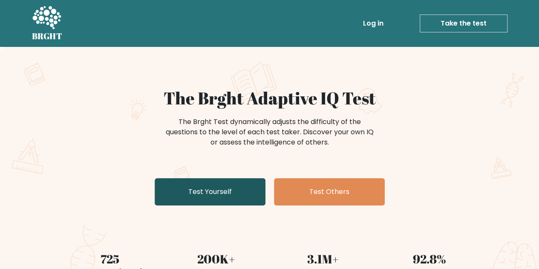
click at [189, 193] on link "Test Yourself" at bounding box center [210, 191] width 111 height 27
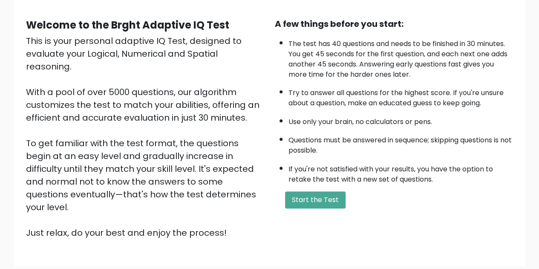
scroll to position [121, 0]
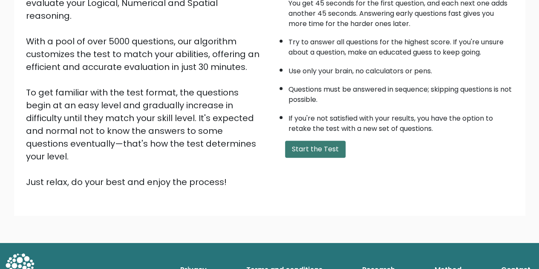
click at [316, 149] on button "Start the Test" at bounding box center [315, 149] width 60 height 17
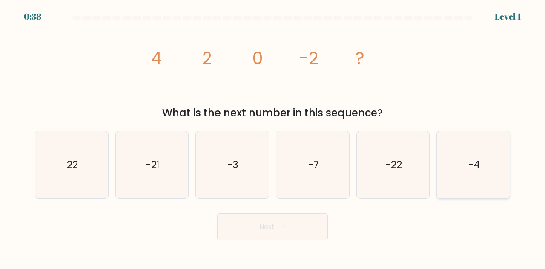
click at [464, 153] on icon "-4" at bounding box center [473, 164] width 67 height 67
click at [273, 137] on input "f. -4" at bounding box center [273, 136] width 0 height 2
radio input "true"
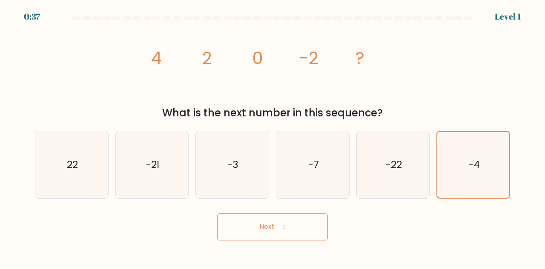
click at [256, 230] on button "Next" at bounding box center [272, 226] width 111 height 27
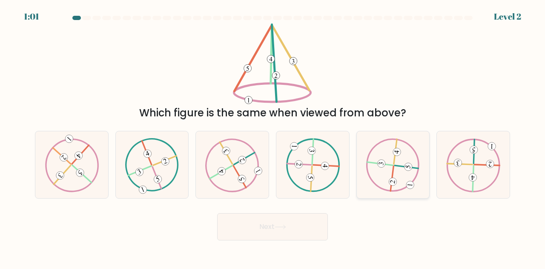
click at [406, 180] on icon at bounding box center [393, 164] width 54 height 53
click at [273, 137] on input "e." at bounding box center [273, 136] width 0 height 2
radio input "true"
click at [276, 217] on button "Next" at bounding box center [272, 226] width 111 height 27
click at [281, 231] on button "Next" at bounding box center [272, 226] width 111 height 27
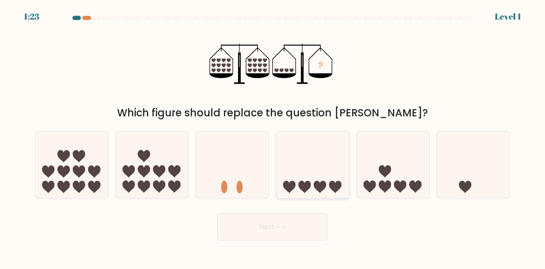
click at [313, 184] on icon at bounding box center [312, 165] width 73 height 60
click at [273, 137] on input "d." at bounding box center [273, 136] width 0 height 2
radio input "true"
click at [302, 226] on button "Next" at bounding box center [272, 226] width 111 height 27
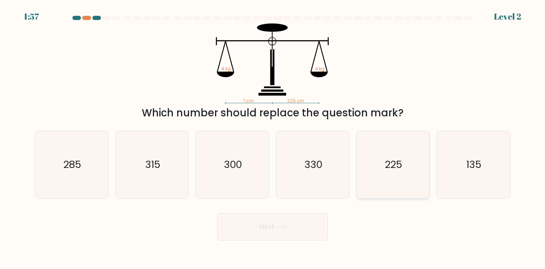
click at [386, 158] on text "225" at bounding box center [393, 165] width 17 height 14
click at [273, 137] on input "e. 225" at bounding box center [273, 136] width 0 height 2
radio input "true"
click at [310, 229] on button "Next" at bounding box center [272, 226] width 111 height 27
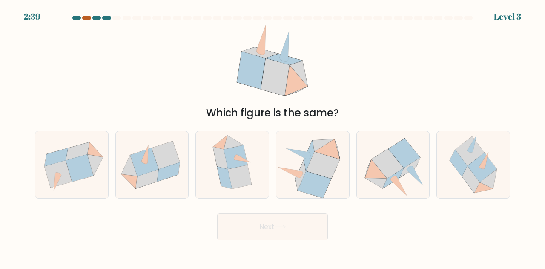
click at [86, 17] on div at bounding box center [86, 18] width 9 height 4
drag, startPoint x: 121, startPoint y: 100, endPoint x: 118, endPoint y: 37, distance: 63.6
click at [118, 37] on div "Which figure is the same?" at bounding box center [273, 71] width 486 height 97
click at [317, 160] on icon at bounding box center [323, 165] width 34 height 27
click at [273, 137] on input "d." at bounding box center [273, 136] width 0 height 2
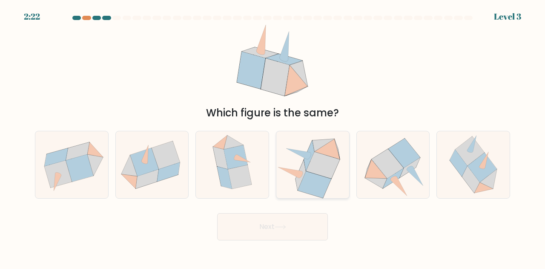
radio input "true"
click at [294, 230] on button "Next" at bounding box center [272, 226] width 111 height 27
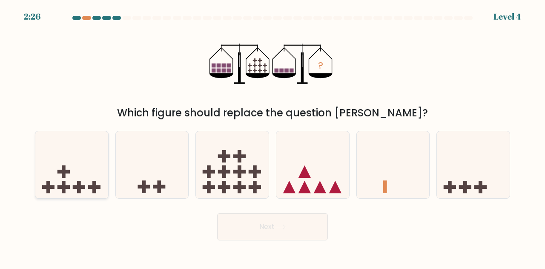
click at [103, 183] on icon at bounding box center [71, 165] width 73 height 60
click at [273, 137] on input "a." at bounding box center [273, 136] width 0 height 2
radio input "true"
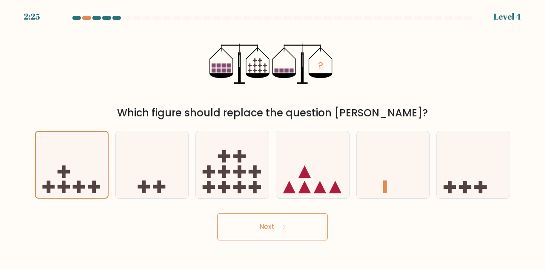
click at [290, 228] on button "Next" at bounding box center [272, 226] width 111 height 27
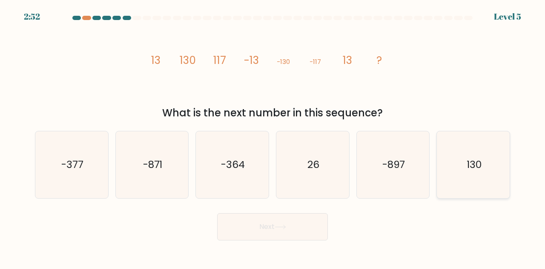
click at [469, 158] on text "130" at bounding box center [474, 165] width 15 height 14
click at [273, 137] on input "f. 130" at bounding box center [273, 136] width 0 height 2
radio input "true"
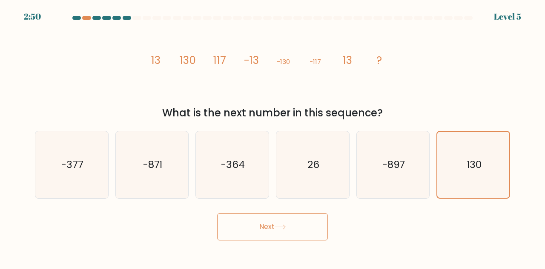
click at [277, 231] on button "Next" at bounding box center [272, 226] width 111 height 27
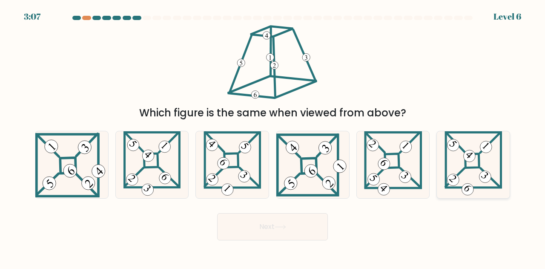
click at [472, 166] on icon at bounding box center [474, 164] width 58 height 67
click at [273, 137] on input "f." at bounding box center [273, 136] width 0 height 2
radio input "true"
click at [309, 223] on button "Next" at bounding box center [272, 226] width 111 height 27
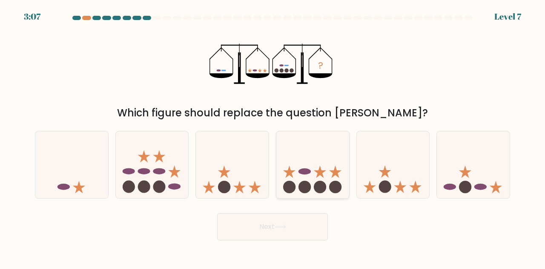
click at [302, 189] on circle at bounding box center [305, 187] width 12 height 12
click at [273, 137] on input "d." at bounding box center [273, 136] width 0 height 2
radio input "true"
click at [296, 228] on button "Next" at bounding box center [272, 226] width 111 height 27
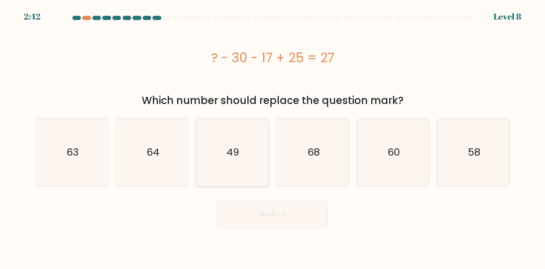
click at [248, 140] on icon "49" at bounding box center [232, 152] width 67 height 67
click at [273, 137] on input "c. 49" at bounding box center [273, 136] width 0 height 2
radio input "true"
click at [282, 220] on button "Next" at bounding box center [272, 214] width 111 height 27
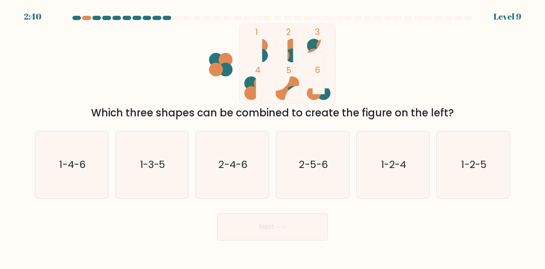
drag, startPoint x: 315, startPoint y: 45, endPoint x: 305, endPoint y: 50, distance: 11.1
click at [306, 50] on icon "1 2 3 4 5 6" at bounding box center [272, 63] width 229 height 81
drag, startPoint x: 290, startPoint y: 90, endPoint x: 285, endPoint y: 95, distance: 6.3
click at [285, 95] on g at bounding box center [287, 88] width 23 height 23
click at [391, 160] on text "1-2-4" at bounding box center [393, 165] width 25 height 14
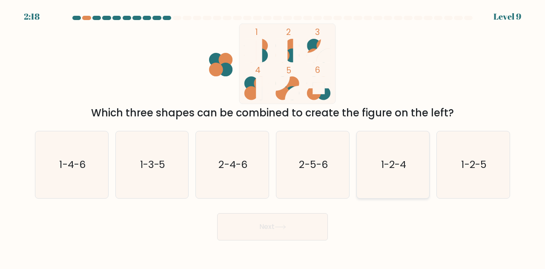
click at [273, 137] on input "e. 1-2-4" at bounding box center [273, 136] width 0 height 2
radio input "true"
click at [259, 225] on button "Next" at bounding box center [272, 226] width 111 height 27
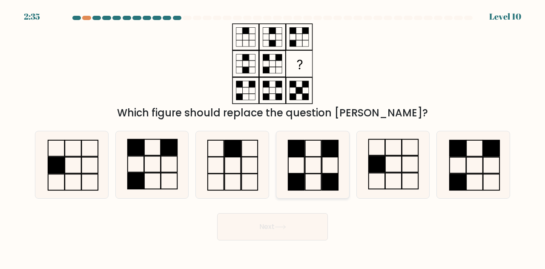
click at [320, 152] on icon at bounding box center [312, 164] width 67 height 67
click at [273, 137] on input "d." at bounding box center [273, 136] width 0 height 2
radio input "true"
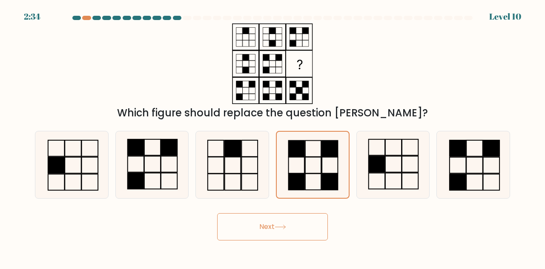
click at [299, 233] on button "Next" at bounding box center [272, 226] width 111 height 27
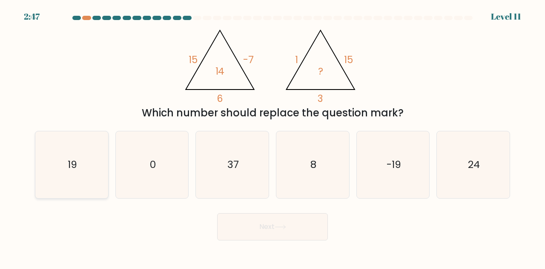
click at [50, 172] on icon "19" at bounding box center [71, 164] width 67 height 67
click at [273, 137] on input "a. 19" at bounding box center [273, 136] width 0 height 2
radio input "true"
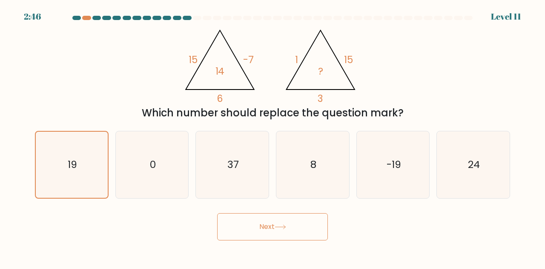
click at [248, 231] on button "Next" at bounding box center [272, 226] width 111 height 27
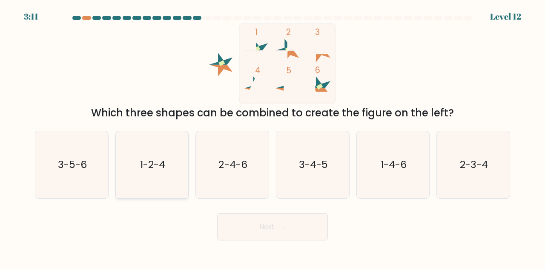
click at [155, 179] on icon "1-2-4" at bounding box center [152, 164] width 67 height 67
click at [273, 137] on input "b. 1-2-4" at bounding box center [273, 136] width 0 height 2
radio input "true"
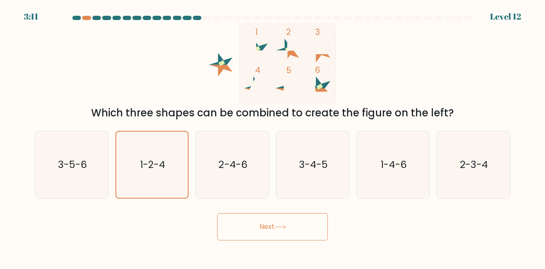
click at [259, 220] on button "Next" at bounding box center [272, 226] width 111 height 27
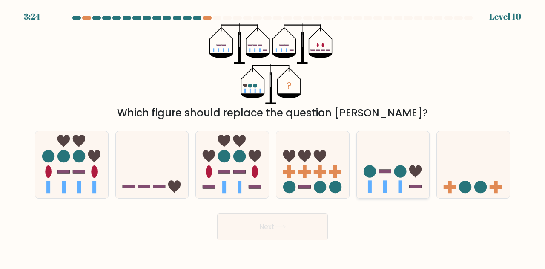
click at [376, 181] on icon at bounding box center [393, 165] width 73 height 60
click at [273, 137] on input "e." at bounding box center [273, 136] width 0 height 2
radio input "true"
click at [297, 236] on button "Next" at bounding box center [272, 226] width 111 height 27
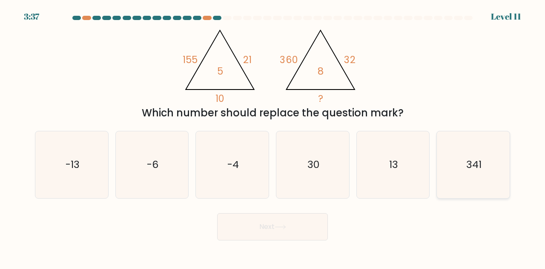
click at [485, 171] on icon "341" at bounding box center [473, 164] width 67 height 67
click at [273, 137] on input "f. 341" at bounding box center [273, 136] width 0 height 2
radio input "true"
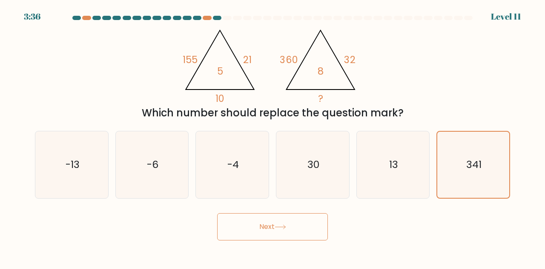
click at [277, 229] on icon at bounding box center [281, 227] width 12 height 5
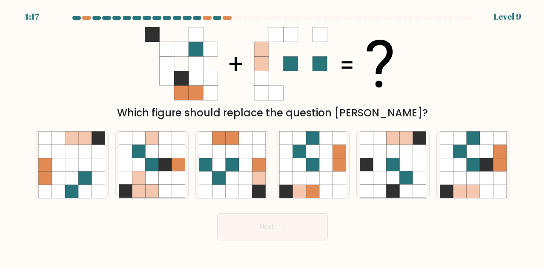
drag, startPoint x: 157, startPoint y: 34, endPoint x: 182, endPoint y: 59, distance: 35.8
click at [182, 59] on g at bounding box center [181, 63] width 73 height 73
click at [477, 167] on icon at bounding box center [473, 164] width 13 height 13
click at [273, 137] on input "f." at bounding box center [273, 136] width 0 height 2
radio input "true"
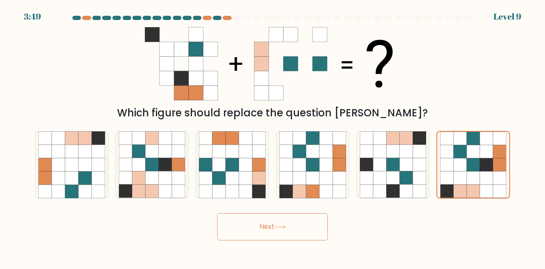
click at [320, 229] on button "Next" at bounding box center [272, 226] width 111 height 27
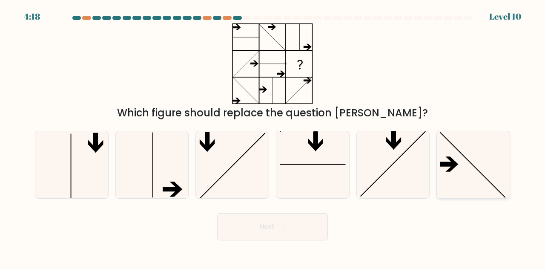
click at [451, 175] on icon at bounding box center [473, 164] width 67 height 67
click at [273, 137] on input "f." at bounding box center [273, 136] width 0 height 2
radio input "true"
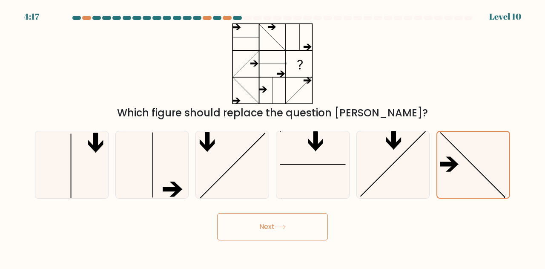
click at [273, 229] on button "Next" at bounding box center [272, 226] width 111 height 27
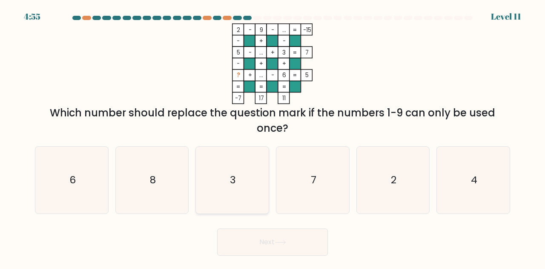
click at [227, 191] on icon "3" at bounding box center [232, 180] width 67 height 67
click at [273, 137] on input "c. 3" at bounding box center [273, 136] width 0 height 2
radio input "true"
click at [260, 239] on button "Next" at bounding box center [272, 241] width 111 height 27
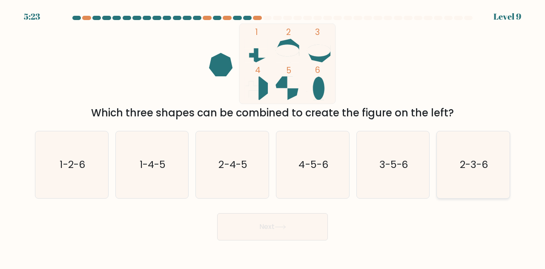
click at [450, 173] on icon "2-3-6" at bounding box center [473, 164] width 67 height 67
click at [273, 137] on input "f. 2-3-6" at bounding box center [273, 136] width 0 height 2
radio input "true"
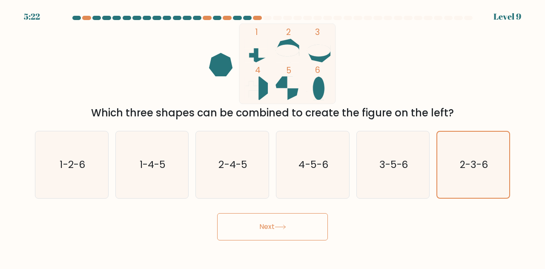
click at [324, 222] on button "Next" at bounding box center [272, 226] width 111 height 27
click at [317, 224] on button "Next" at bounding box center [272, 226] width 111 height 27
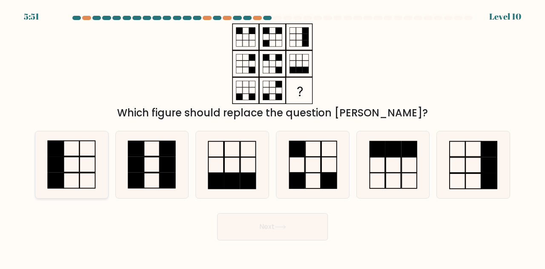
click at [94, 170] on icon at bounding box center [71, 164] width 67 height 67
click at [273, 137] on input "a." at bounding box center [273, 136] width 0 height 2
radio input "true"
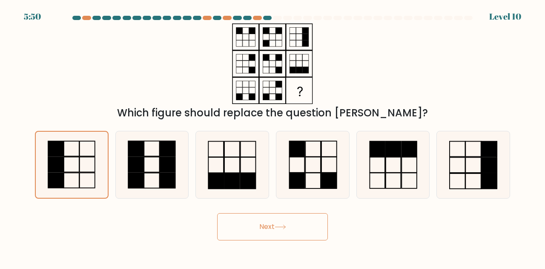
click at [315, 222] on button "Next" at bounding box center [272, 226] width 111 height 27
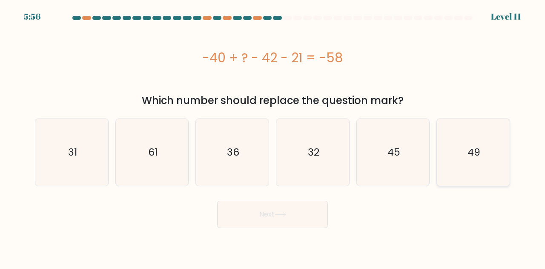
click at [450, 155] on icon "49" at bounding box center [473, 152] width 67 height 67
click at [273, 137] on input "f. 49" at bounding box center [273, 136] width 0 height 2
radio input "true"
click at [289, 226] on button "Next" at bounding box center [272, 214] width 111 height 27
click at [288, 219] on button "Next" at bounding box center [272, 214] width 111 height 27
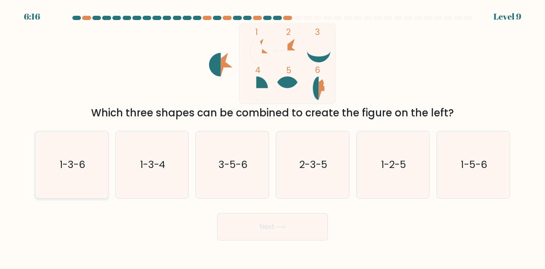
click at [72, 167] on text "1-3-6" at bounding box center [73, 165] width 26 height 14
click at [273, 137] on input "a. 1-3-6" at bounding box center [273, 136] width 0 height 2
radio input "true"
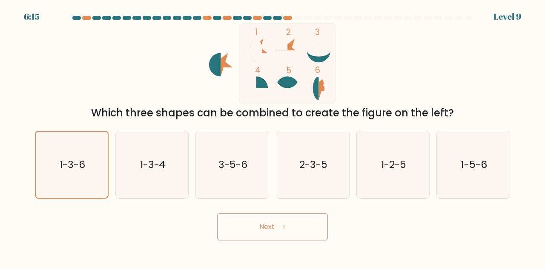
click at [270, 226] on button "Next" at bounding box center [272, 226] width 111 height 27
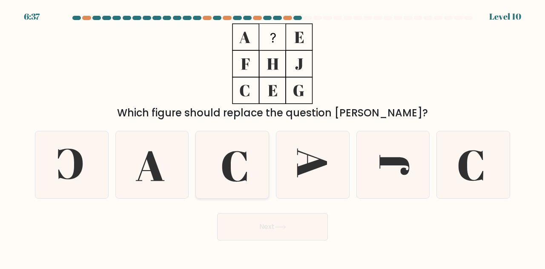
click at [251, 176] on icon at bounding box center [232, 164] width 67 height 67
click at [273, 137] on input "c." at bounding box center [273, 136] width 0 height 2
radio input "true"
click at [276, 226] on button "Next" at bounding box center [272, 226] width 111 height 27
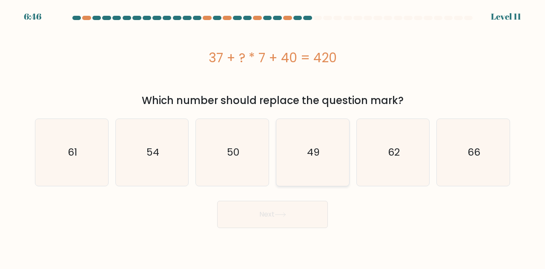
click at [324, 160] on icon "49" at bounding box center [312, 152] width 67 height 67
click at [273, 137] on input "d. 49" at bounding box center [273, 136] width 0 height 2
radio input "true"
click at [285, 229] on body "6:46 Level 11" at bounding box center [272, 134] width 545 height 269
click at [284, 222] on button "Next" at bounding box center [272, 214] width 111 height 27
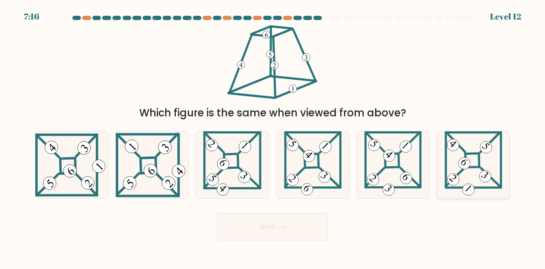
click at [476, 173] on icon at bounding box center [474, 164] width 58 height 67
click at [273, 137] on input "f." at bounding box center [273, 136] width 0 height 2
radio input "true"
click at [288, 224] on button "Next" at bounding box center [272, 226] width 111 height 27
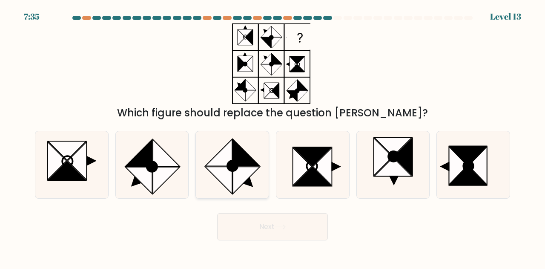
click at [222, 173] on icon at bounding box center [218, 180] width 27 height 27
click at [273, 137] on input "c." at bounding box center [273, 136] width 0 height 2
radio input "true"
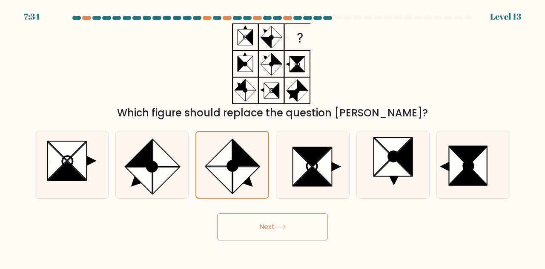
click at [291, 223] on button "Next" at bounding box center [272, 226] width 111 height 27
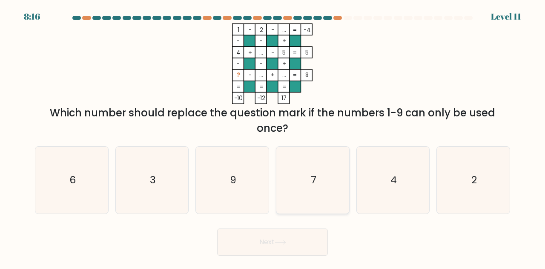
click at [313, 190] on icon "7" at bounding box center [312, 180] width 67 height 67
click at [273, 137] on input "d. 7" at bounding box center [273, 136] width 0 height 2
radio input "true"
click at [308, 241] on button "Next" at bounding box center [272, 241] width 111 height 27
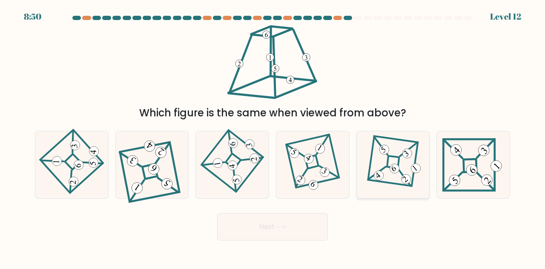
click at [394, 159] on icon at bounding box center [393, 164] width 46 height 53
click at [273, 137] on input "e." at bounding box center [273, 136] width 0 height 2
radio input "true"
click at [306, 232] on button "Next" at bounding box center [272, 226] width 111 height 27
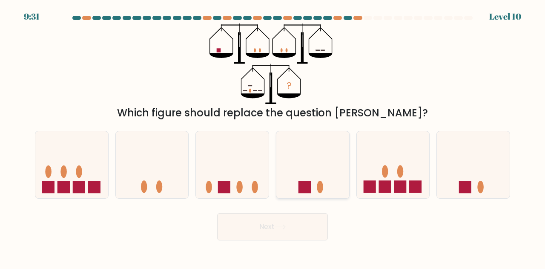
click at [320, 190] on ellipse at bounding box center [320, 187] width 6 height 12
click at [273, 137] on input "d." at bounding box center [273, 136] width 0 height 2
radio input "true"
click at [307, 222] on button "Next" at bounding box center [272, 226] width 111 height 27
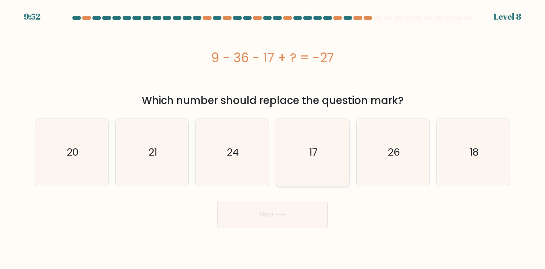
click at [308, 174] on icon "17" at bounding box center [312, 152] width 67 height 67
click at [273, 137] on input "d. 17" at bounding box center [273, 136] width 0 height 2
radio input "true"
click at [308, 211] on button "Next" at bounding box center [272, 214] width 111 height 27
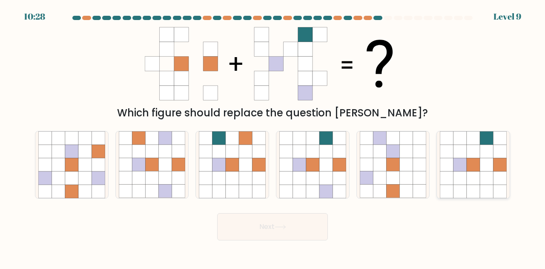
click at [499, 153] on icon at bounding box center [499, 151] width 13 height 13
click at [273, 137] on input "f." at bounding box center [273, 136] width 0 height 2
radio input "true"
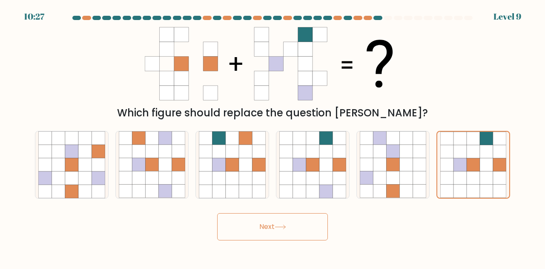
click at [279, 234] on button "Next" at bounding box center [272, 226] width 111 height 27
click at [283, 227] on icon at bounding box center [281, 227] width 12 height 5
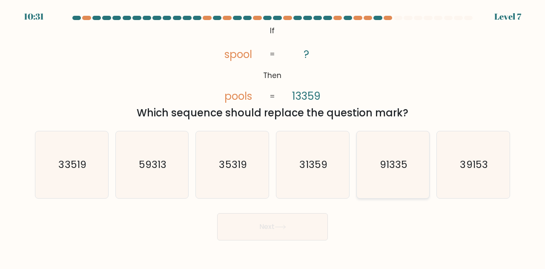
click at [406, 164] on text "91335" at bounding box center [394, 165] width 28 height 14
click at [273, 137] on input "e. 91335" at bounding box center [273, 136] width 0 height 2
radio input "true"
click at [282, 222] on button "Next" at bounding box center [272, 226] width 111 height 27
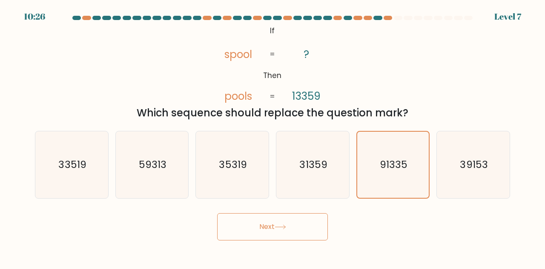
click at [291, 227] on button "Next" at bounding box center [272, 226] width 111 height 27
click at [275, 229] on button "Next" at bounding box center [272, 226] width 111 height 27
click at [398, 164] on text "91335" at bounding box center [394, 165] width 28 height 14
click at [273, 137] on input "e. 91335" at bounding box center [273, 136] width 0 height 2
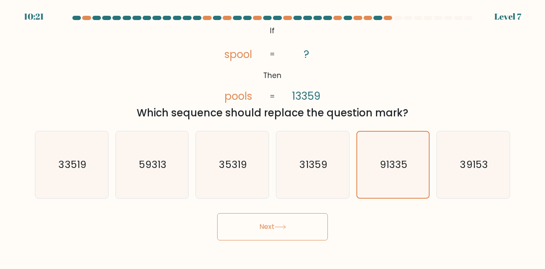
click at [269, 229] on button "Next" at bounding box center [272, 226] width 111 height 27
click at [279, 225] on icon at bounding box center [281, 227] width 12 height 5
click at [297, 231] on button "Next" at bounding box center [272, 226] width 111 height 27
click at [464, 170] on text "39153" at bounding box center [475, 165] width 28 height 14
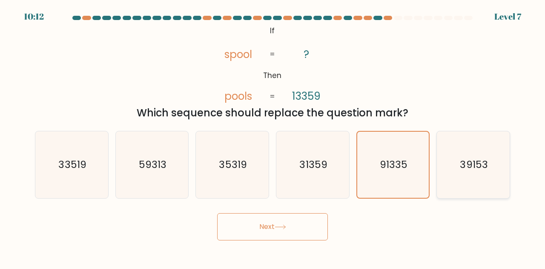
click at [273, 137] on input "f. 39153" at bounding box center [273, 136] width 0 height 2
radio input "true"
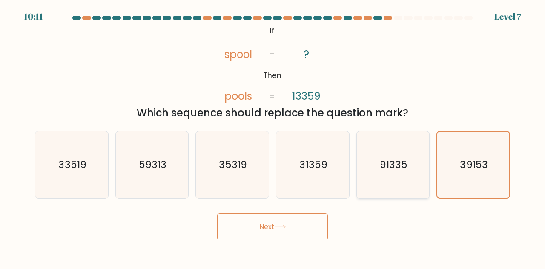
click at [401, 170] on text "91335" at bounding box center [394, 165] width 28 height 14
click at [273, 137] on input "e. 91335" at bounding box center [273, 136] width 0 height 2
radio input "true"
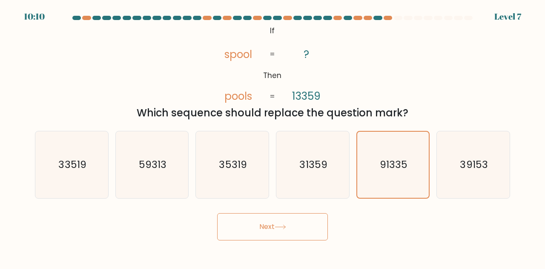
click at [293, 227] on button "Next" at bounding box center [272, 226] width 111 height 27
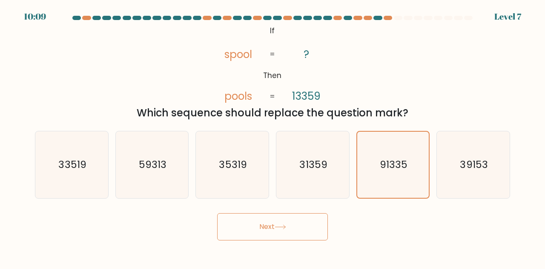
click at [293, 227] on button "Next" at bounding box center [272, 226] width 111 height 27
click at [289, 225] on button "Next" at bounding box center [272, 226] width 111 height 27
click at [290, 225] on button "Next" at bounding box center [272, 226] width 111 height 27
click at [289, 225] on button "Next" at bounding box center [272, 226] width 111 height 27
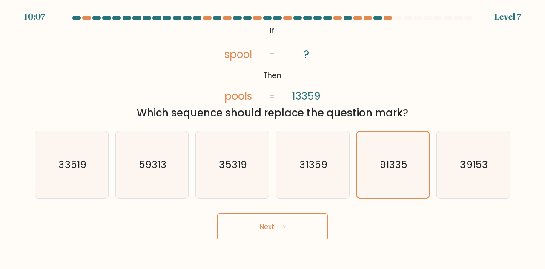
click at [289, 225] on button "Next" at bounding box center [272, 226] width 111 height 27
click at [309, 223] on button "Next" at bounding box center [272, 226] width 111 height 27
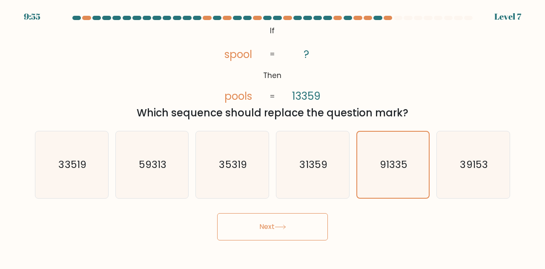
click at [309, 223] on button "Next" at bounding box center [272, 226] width 111 height 27
click at [393, 164] on text "91335" at bounding box center [394, 165] width 28 height 14
click at [273, 137] on input "e. 91335" at bounding box center [273, 136] width 0 height 2
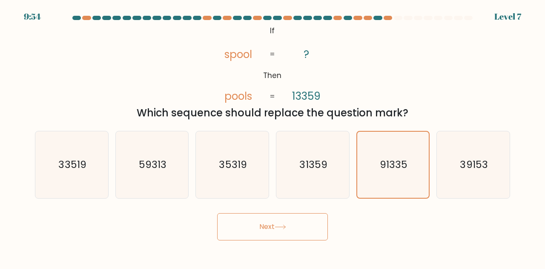
click at [327, 219] on button "Next" at bounding box center [272, 226] width 111 height 27
click at [321, 221] on button "Next" at bounding box center [272, 226] width 111 height 27
click at [322, 221] on button "Next" at bounding box center [272, 226] width 111 height 27
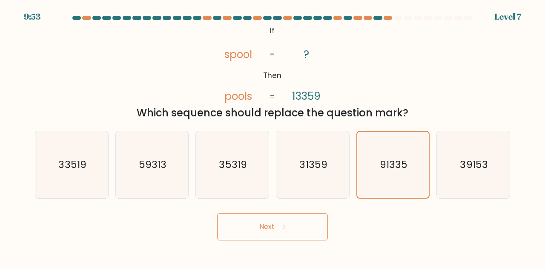
click at [323, 221] on button "Next" at bounding box center [272, 226] width 111 height 27
drag, startPoint x: 432, startPoint y: 239, endPoint x: 466, endPoint y: 226, distance: 36.7
click at [466, 227] on div "Next" at bounding box center [273, 225] width 486 height 32
click at [466, 225] on div "Next" at bounding box center [273, 225] width 486 height 32
click at [465, 225] on div "Next" at bounding box center [273, 225] width 486 height 32
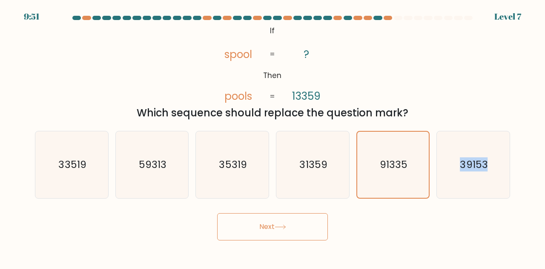
click at [465, 225] on div "Next" at bounding box center [273, 225] width 486 height 32
click at [288, 223] on button "Next" at bounding box center [272, 226] width 111 height 27
click at [288, 222] on button "Next" at bounding box center [272, 226] width 111 height 27
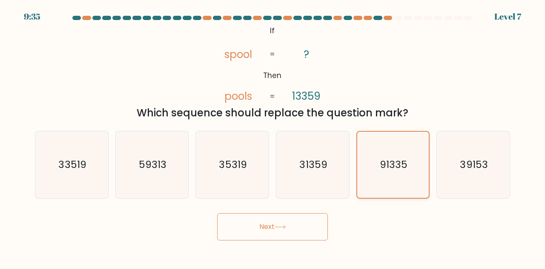
click at [396, 160] on text "91335" at bounding box center [394, 165] width 28 height 14
click at [273, 137] on input "e. 91335" at bounding box center [273, 136] width 0 height 2
click at [399, 160] on text "91335" at bounding box center [394, 165] width 28 height 14
click at [376, 179] on icon "91335" at bounding box center [393, 165] width 66 height 66
click at [273, 137] on input "e. 91335" at bounding box center [273, 136] width 0 height 2
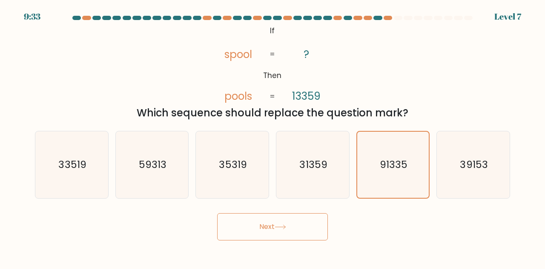
click at [314, 228] on button "Next" at bounding box center [272, 226] width 111 height 27
click at [314, 227] on button "Next" at bounding box center [272, 226] width 111 height 27
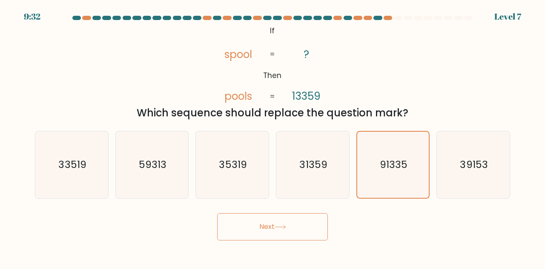
click at [314, 227] on button "Next" at bounding box center [272, 226] width 111 height 27
drag, startPoint x: 508, startPoint y: 14, endPoint x: 425, endPoint y: 19, distance: 83.2
click at [428, 19] on body "9:31 Level 7 If" at bounding box center [272, 134] width 545 height 269
click at [423, 19] on at bounding box center [273, 18] width 402 height 4
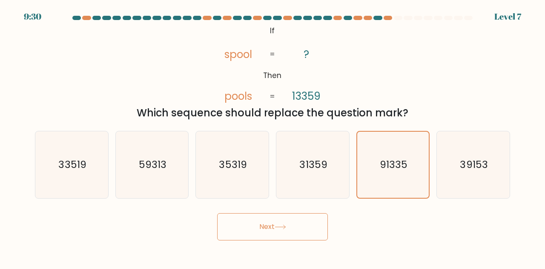
click at [423, 19] on at bounding box center [273, 18] width 402 height 4
click at [306, 226] on button "Next" at bounding box center [272, 226] width 111 height 27
click at [307, 226] on button "Next" at bounding box center [272, 226] width 111 height 27
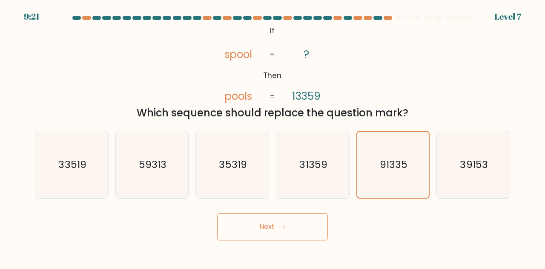
click at [309, 235] on button "Next" at bounding box center [272, 226] width 111 height 27
click at [309, 234] on button "Next" at bounding box center [272, 226] width 111 height 27
click at [310, 232] on button "Next" at bounding box center [272, 226] width 111 height 27
click at [311, 230] on button "Next" at bounding box center [272, 226] width 111 height 27
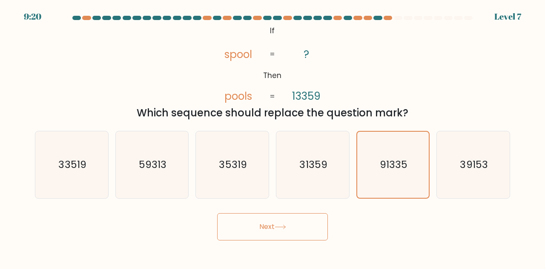
click at [309, 227] on button "Next" at bounding box center [272, 226] width 111 height 27
click at [304, 226] on button "Next" at bounding box center [272, 226] width 111 height 27
click at [304, 225] on button "Next" at bounding box center [272, 226] width 111 height 27
click at [305, 225] on button "Next" at bounding box center [272, 226] width 111 height 27
click at [296, 249] on body "9:19 Level 7 If" at bounding box center [272, 134] width 545 height 269
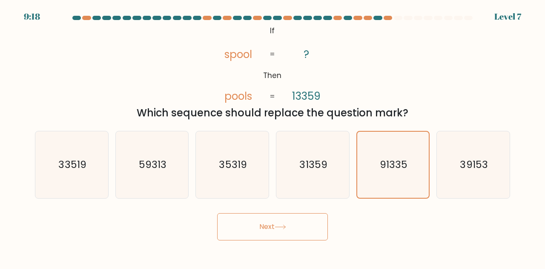
click at [303, 235] on button "Next" at bounding box center [272, 226] width 111 height 27
click at [305, 228] on button "Next" at bounding box center [272, 226] width 111 height 27
click at [308, 222] on button "Next" at bounding box center [272, 226] width 111 height 27
click at [309, 221] on button "Next" at bounding box center [272, 226] width 111 height 27
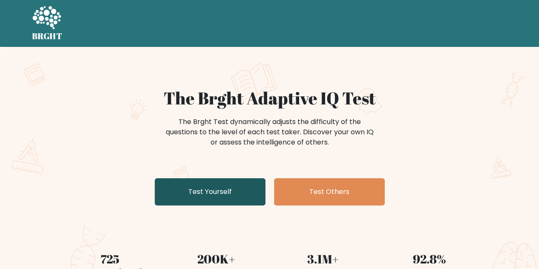
click at [196, 185] on link "Test Yourself" at bounding box center [210, 191] width 111 height 27
click at [203, 181] on link "Test Yourself" at bounding box center [210, 191] width 111 height 27
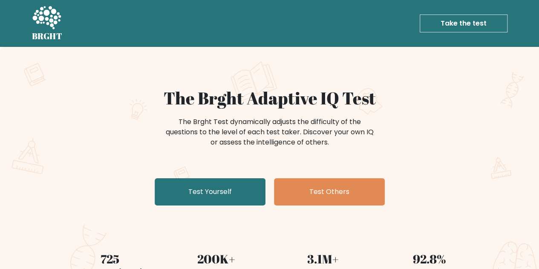
click at [438, 23] on link "Take the test" at bounding box center [464, 23] width 88 height 18
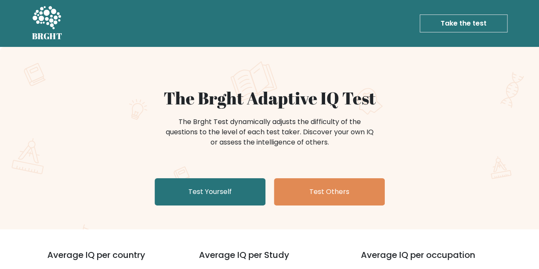
click at [468, 19] on link "Take the test" at bounding box center [464, 23] width 88 height 18
click at [395, 80] on div "The Brght Adaptive IQ Test The Brght Test dynamically adjusts the difficulty of…" at bounding box center [269, 138] width 539 height 182
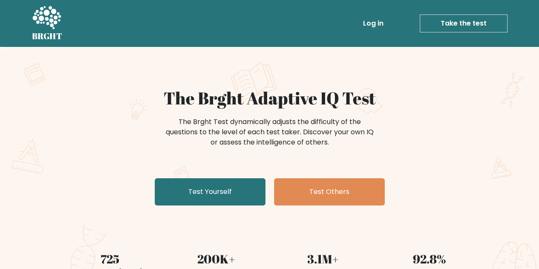
click at [446, 26] on link "Take the test" at bounding box center [464, 23] width 88 height 18
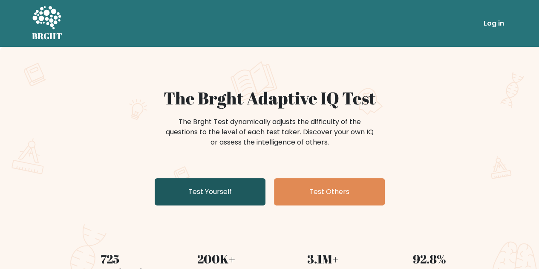
click at [215, 189] on link "Test Yourself" at bounding box center [210, 191] width 111 height 27
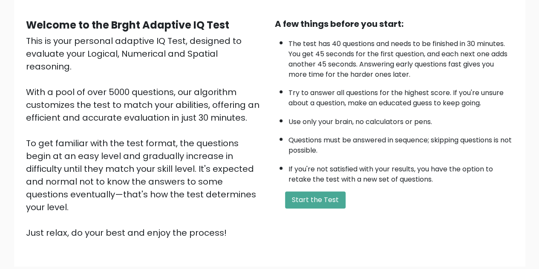
scroll to position [121, 0]
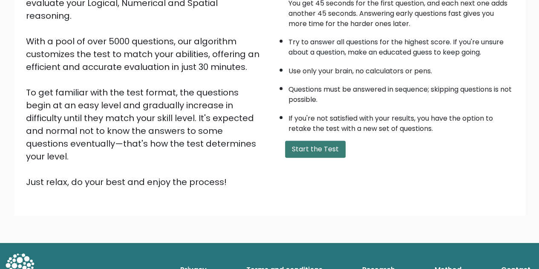
click at [297, 149] on button "Start the Test" at bounding box center [315, 149] width 60 height 17
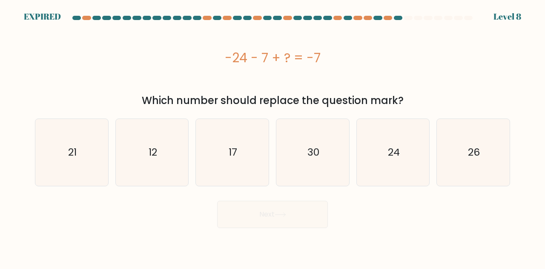
click at [77, 18] on div at bounding box center [76, 18] width 9 height 4
click at [97, 16] on div at bounding box center [96, 18] width 9 height 4
click at [107, 17] on div at bounding box center [106, 18] width 9 height 4
click at [120, 17] on div at bounding box center [116, 18] width 9 height 4
click at [125, 17] on div at bounding box center [127, 18] width 9 height 4
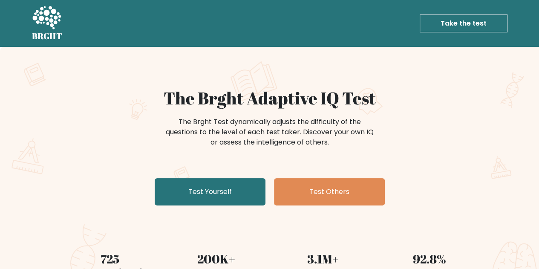
click at [448, 24] on link "Take the test" at bounding box center [464, 23] width 88 height 18
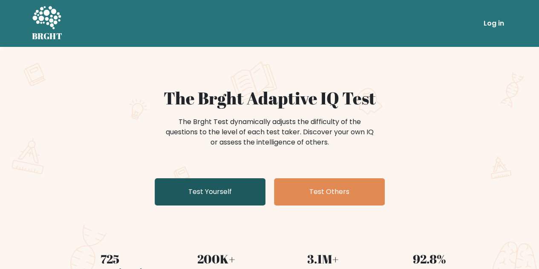
click at [204, 191] on link "Test Yourself" at bounding box center [210, 191] width 111 height 27
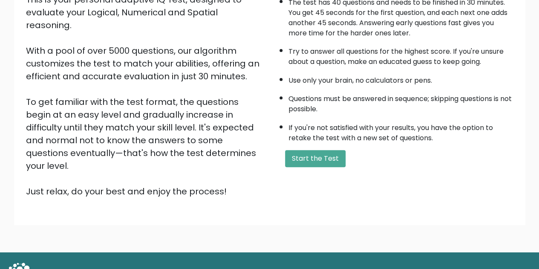
scroll to position [121, 0]
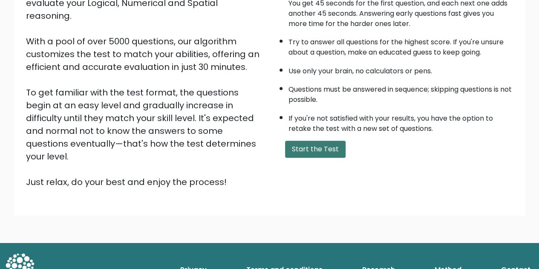
click at [313, 150] on button "Start the Test" at bounding box center [315, 149] width 60 height 17
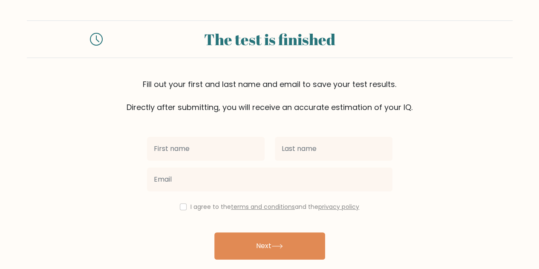
click at [214, 156] on input "text" at bounding box center [206, 149] width 118 height 24
type input "Jawhara"
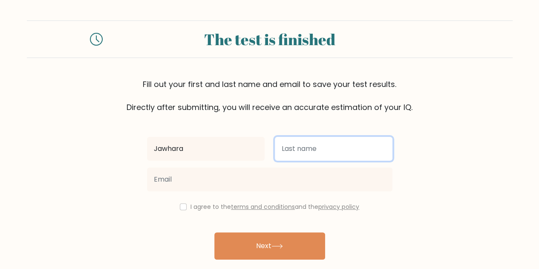
click at [307, 151] on input "text" at bounding box center [334, 149] width 118 height 24
type input "[PERSON_NAME]"
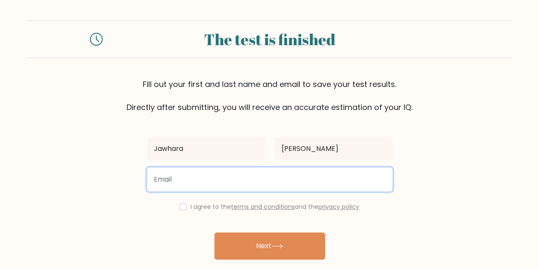
click at [290, 179] on input "email" at bounding box center [269, 179] width 245 height 24
type input "jawmalik58@gmail.com"
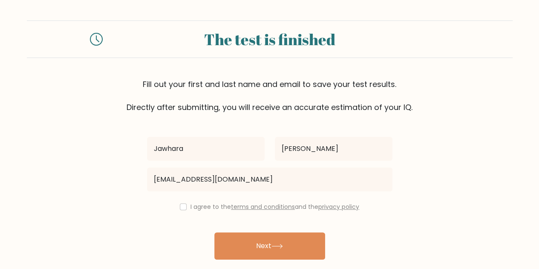
click at [184, 210] on div "I agree to the terms and conditions and the privacy policy" at bounding box center [270, 207] width 256 height 10
click at [183, 207] on input "checkbox" at bounding box center [183, 206] width 7 height 7
checkbox input "true"
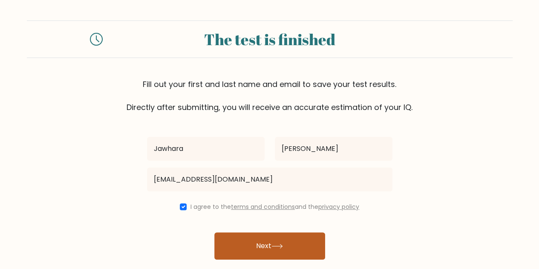
click at [276, 246] on icon at bounding box center [277, 246] width 10 height 4
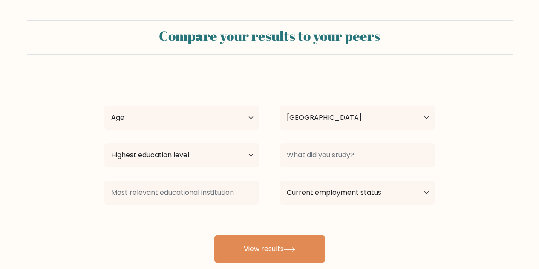
select select "PH"
click at [254, 118] on select "Age Under 18 years old 18-24 years old 25-34 years old 35-44 years old 45-54 ye…" at bounding box center [181, 118] width 155 height 24
select select "25_34"
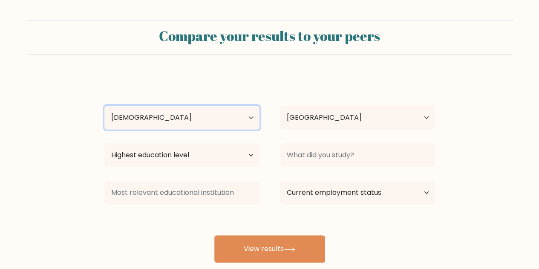
click at [104, 106] on select "Age Under 18 years old 18-24 years old 25-34 years old 35-44 years old 45-54 ye…" at bounding box center [181, 118] width 155 height 24
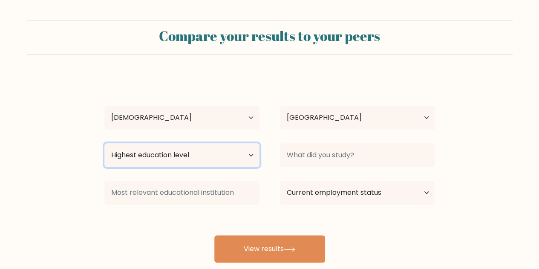
click at [229, 157] on select "Highest education level No schooling Primary Lower Secondary Upper Secondary Oc…" at bounding box center [181, 155] width 155 height 24
select select "upper_secondary"
click at [104, 143] on select "Highest education level No schooling Primary Lower Secondary Upper Secondary Oc…" at bounding box center [181, 155] width 155 height 24
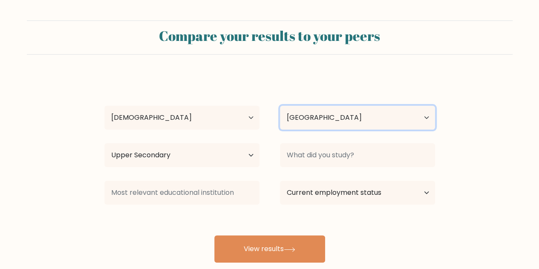
click at [332, 117] on select "Country Afghanistan Albania Algeria American Samoa Andorra Angola Anguilla Anta…" at bounding box center [357, 118] width 155 height 24
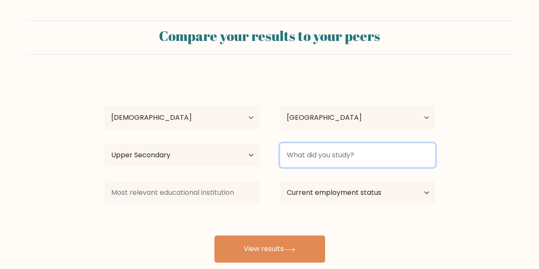
click at [337, 153] on input at bounding box center [357, 155] width 155 height 24
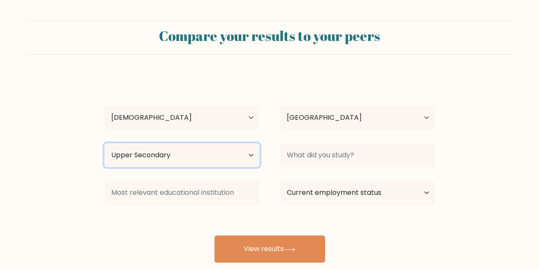
click at [242, 157] on select "Highest education level No schooling Primary Lower Secondary Upper Secondary Oc…" at bounding box center [181, 155] width 155 height 24
click at [104, 143] on select "Highest education level No schooling Primary Lower Secondary Upper Secondary Oc…" at bounding box center [181, 155] width 155 height 24
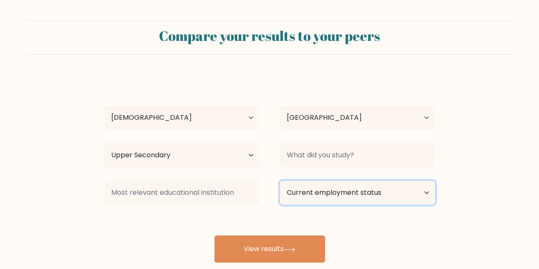
click at [354, 195] on select "Current employment status Employed Student Retired Other / prefer not to answer" at bounding box center [357, 193] width 155 height 24
select select "other"
click at [280, 181] on select "Current employment status Employed Student Retired Other / prefer not to answer" at bounding box center [357, 193] width 155 height 24
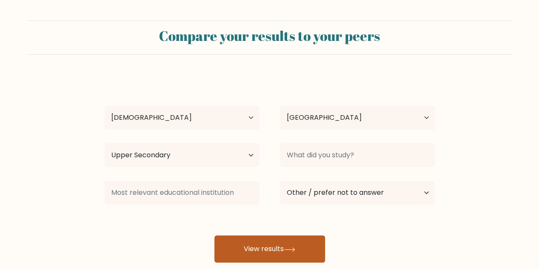
click at [298, 252] on button "View results" at bounding box center [269, 248] width 111 height 27
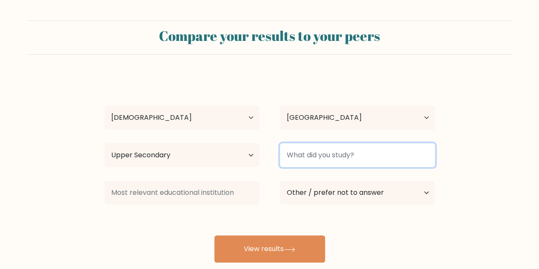
click at [315, 153] on input at bounding box center [357, 155] width 155 height 24
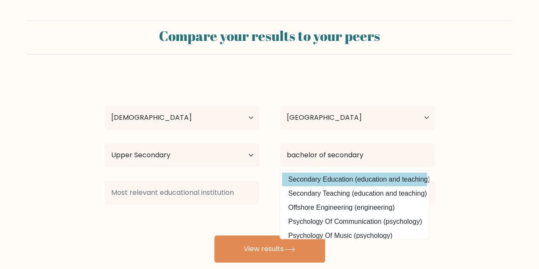
click at [308, 180] on option "Secondary Education (education and teaching)" at bounding box center [354, 180] width 145 height 14
type input "Secondary Education"
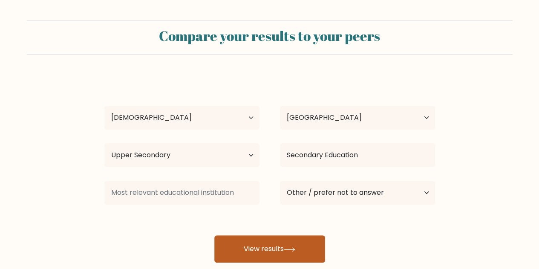
click at [274, 254] on button "View results" at bounding box center [269, 248] width 111 height 27
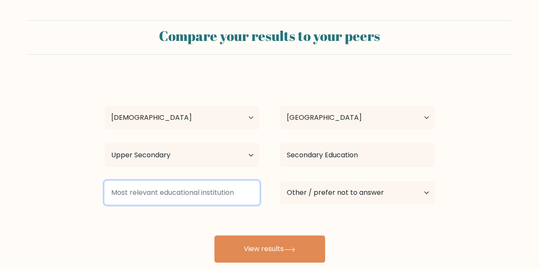
click at [227, 199] on input at bounding box center [181, 193] width 155 height 24
type input "m"
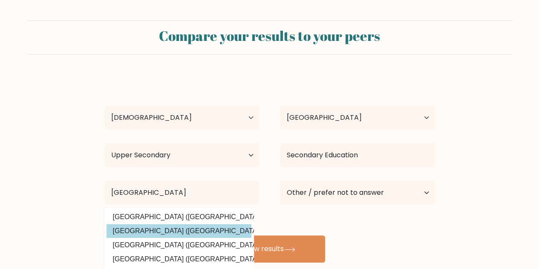
click at [199, 236] on option "Mindanao State University (Philippines)" at bounding box center [179, 231] width 145 height 14
type input "Mindanao State University"
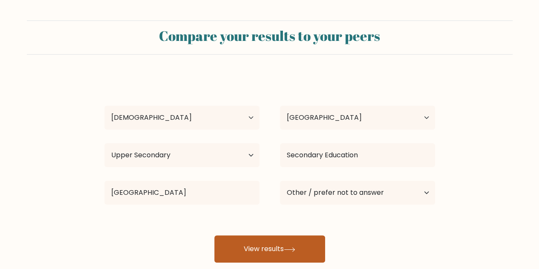
click at [255, 255] on button "View results" at bounding box center [269, 248] width 111 height 27
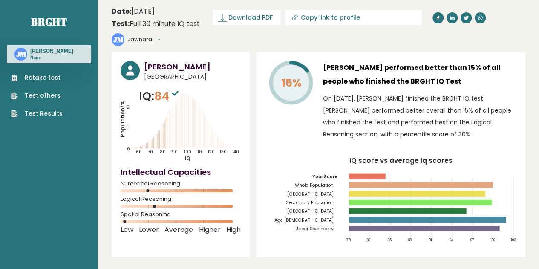
click at [60, 77] on ul "Retake test Test others Test Results" at bounding box center [37, 95] width 60 height 45
click at [47, 78] on link "Retake test" at bounding box center [37, 77] width 52 height 9
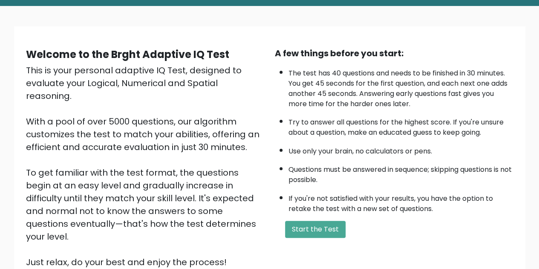
scroll to position [85, 0]
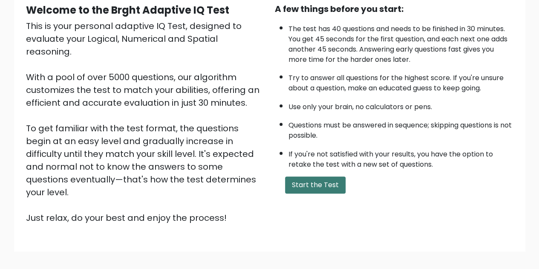
click at [308, 182] on button "Start the Test" at bounding box center [315, 184] width 60 height 17
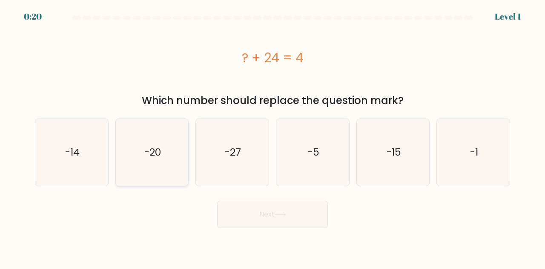
click at [132, 153] on icon "-20" at bounding box center [152, 152] width 67 height 67
click at [273, 137] on input "b. -20" at bounding box center [273, 136] width 0 height 2
radio input "true"
click at [304, 215] on button "Next" at bounding box center [272, 214] width 111 height 27
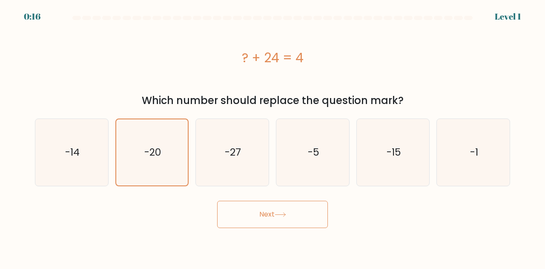
click at [304, 215] on button "Next" at bounding box center [272, 214] width 111 height 27
click at [303, 215] on button "Next" at bounding box center [272, 214] width 111 height 27
click at [302, 214] on button "Next" at bounding box center [272, 214] width 111 height 27
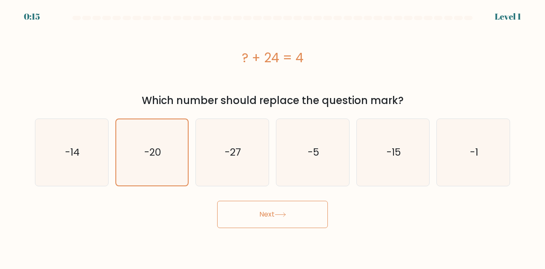
click at [302, 214] on button "Next" at bounding box center [272, 214] width 111 height 27
click at [267, 208] on button "Next" at bounding box center [272, 214] width 111 height 27
drag, startPoint x: 267, startPoint y: 208, endPoint x: 282, endPoint y: 209, distance: 15.4
click at [274, 213] on button "Next" at bounding box center [272, 214] width 111 height 27
click at [283, 209] on button "Next" at bounding box center [272, 214] width 111 height 27
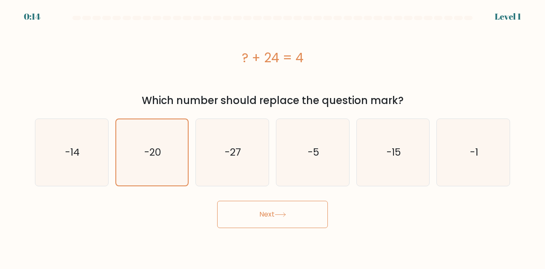
click at [283, 209] on button "Next" at bounding box center [272, 214] width 111 height 27
drag, startPoint x: 283, startPoint y: 209, endPoint x: 286, endPoint y: 216, distance: 7.1
click at [286, 216] on button "Next" at bounding box center [272, 214] width 111 height 27
click at [281, 213] on icon at bounding box center [281, 214] width 12 height 5
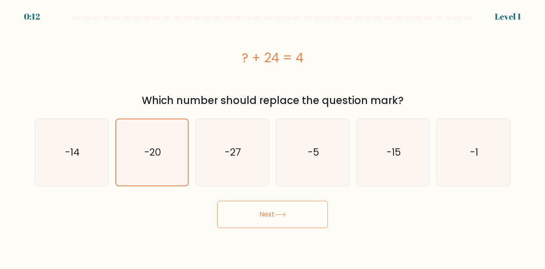
click at [280, 213] on icon at bounding box center [281, 214] width 12 height 5
click at [279, 213] on icon at bounding box center [281, 214] width 12 height 5
click at [278, 213] on icon at bounding box center [281, 214] width 12 height 5
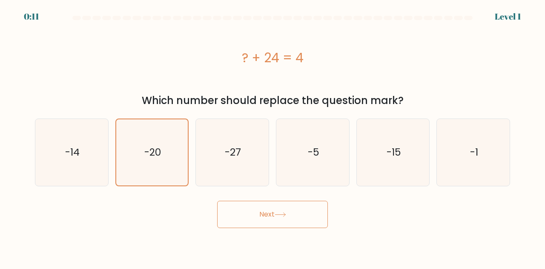
click at [274, 212] on button "Next" at bounding box center [272, 214] width 111 height 27
click at [272, 210] on button "Next" at bounding box center [272, 214] width 111 height 27
click at [271, 206] on div "Next" at bounding box center [273, 212] width 486 height 32
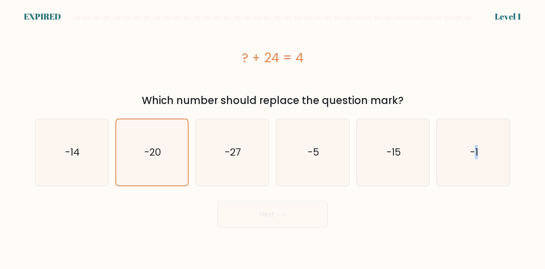
click at [271, 206] on div "Next" at bounding box center [273, 212] width 486 height 32
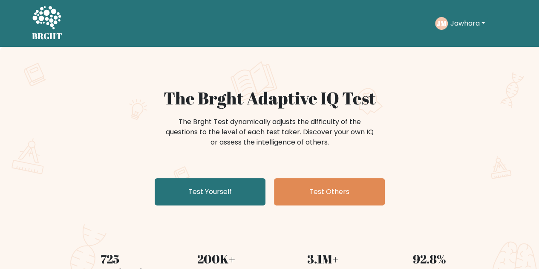
click at [483, 20] on button "Jawhara" at bounding box center [468, 23] width 40 height 11
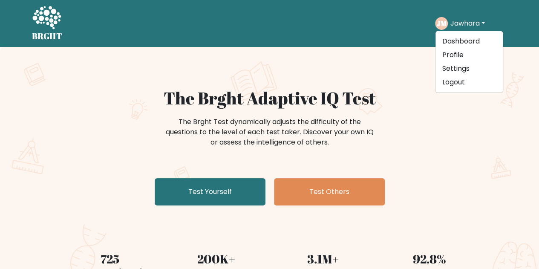
click at [467, 104] on h1 "The Brght Adaptive IQ Test" at bounding box center [270, 98] width 416 height 20
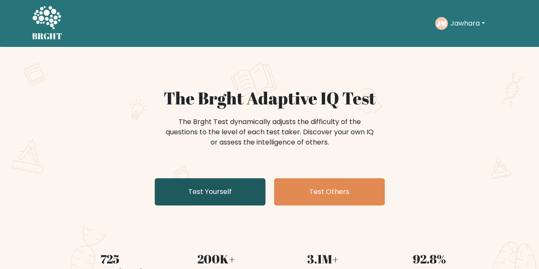
click at [244, 194] on link "Test Yourself" at bounding box center [210, 191] width 111 height 27
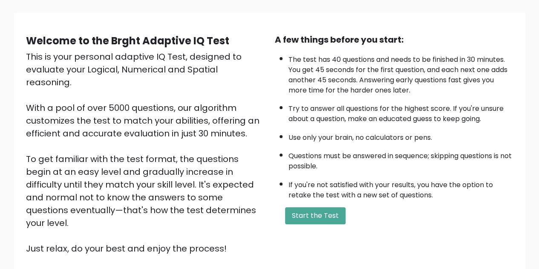
scroll to position [85, 0]
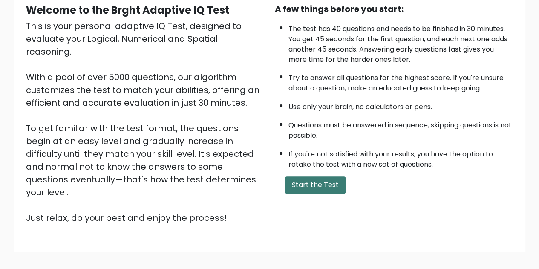
click at [320, 181] on button "Start the Test" at bounding box center [315, 184] width 60 height 17
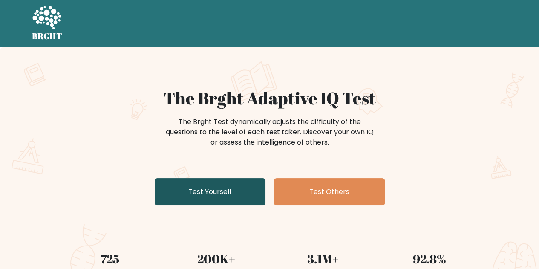
click at [196, 186] on link "Test Yourself" at bounding box center [210, 191] width 111 height 27
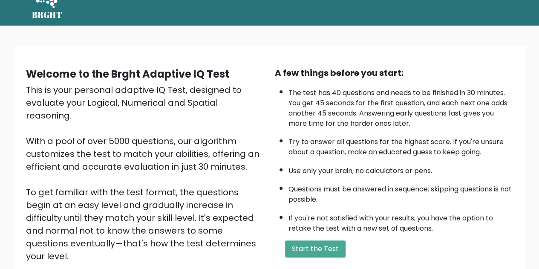
scroll to position [85, 0]
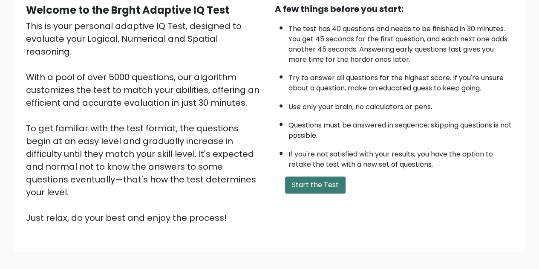
click at [307, 188] on button "Start the Test" at bounding box center [315, 184] width 60 height 17
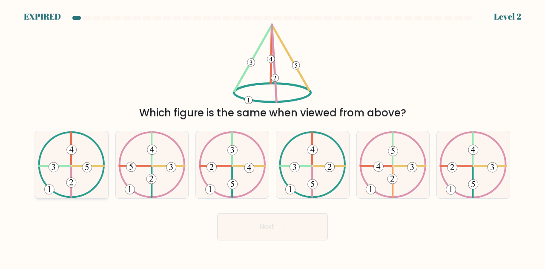
click at [72, 175] on 324 at bounding box center [72, 182] width 0 height 30
click at [273, 137] on input "a." at bounding box center [273, 136] width 0 height 2
radio input "true"
click at [279, 228] on icon at bounding box center [281, 227] width 12 height 5
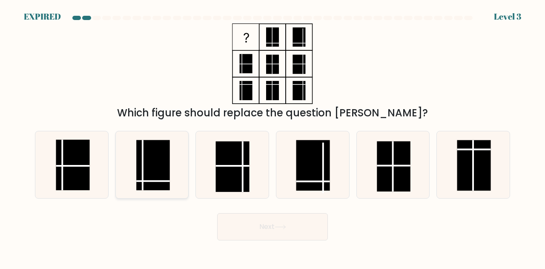
click at [161, 178] on rect at bounding box center [153, 165] width 34 height 50
click at [273, 137] on input "b." at bounding box center [273, 136] width 0 height 2
radio input "true"
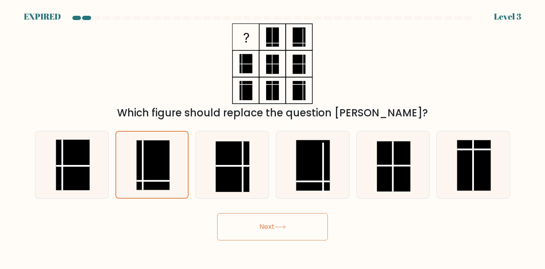
click at [274, 229] on button "Next" at bounding box center [272, 226] width 111 height 27
click at [274, 227] on button "Next" at bounding box center [272, 226] width 111 height 27
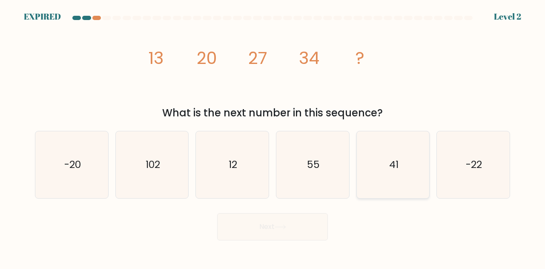
click at [401, 176] on icon "41" at bounding box center [393, 164] width 67 height 67
click at [273, 137] on input "e. 41" at bounding box center [273, 136] width 0 height 2
radio input "true"
click at [376, 179] on icon "41" at bounding box center [393, 165] width 66 height 66
click at [273, 137] on input "e. 41" at bounding box center [273, 136] width 0 height 2
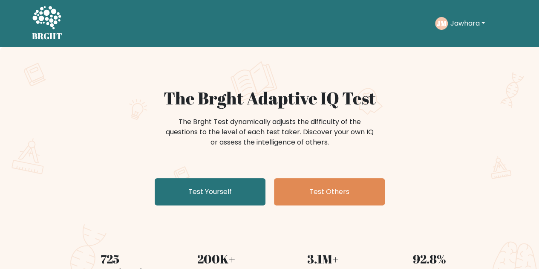
click at [448, 21] on button "Jawhara" at bounding box center [468, 23] width 40 height 11
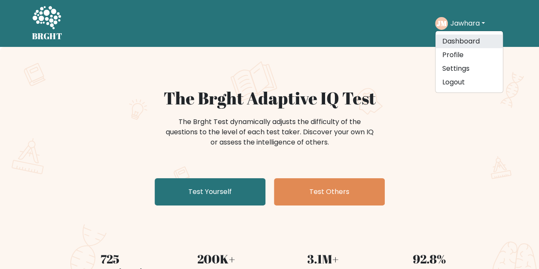
click at [454, 46] on link "Dashboard" at bounding box center [468, 42] width 67 height 14
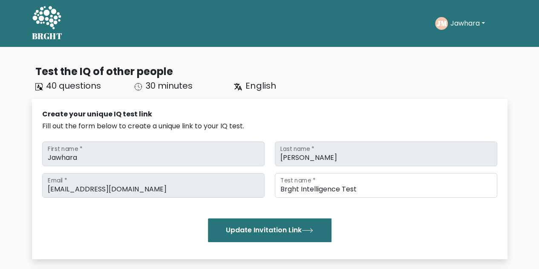
click at [470, 28] on button "Jawhara" at bounding box center [468, 23] width 40 height 11
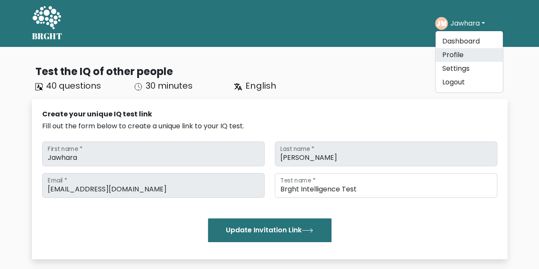
click at [459, 54] on link "Profile" at bounding box center [468, 55] width 67 height 14
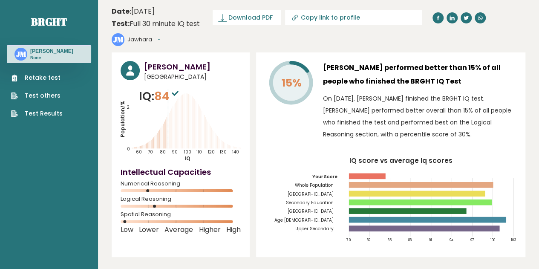
click at [34, 78] on link "Retake test" at bounding box center [37, 77] width 52 height 9
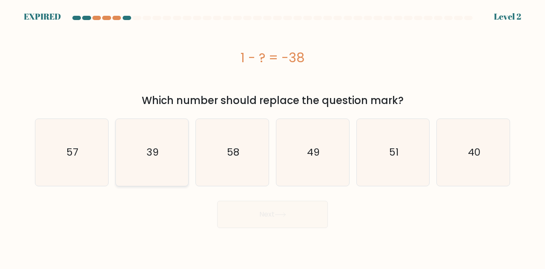
click at [168, 166] on icon "39" at bounding box center [152, 152] width 67 height 67
click at [273, 137] on input "b. 39" at bounding box center [273, 136] width 0 height 2
radio input "true"
click at [265, 212] on div "Next" at bounding box center [273, 212] width 486 height 32
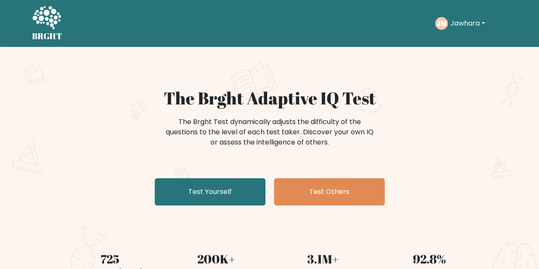
click at [468, 27] on button "Jawhara" at bounding box center [468, 23] width 40 height 11
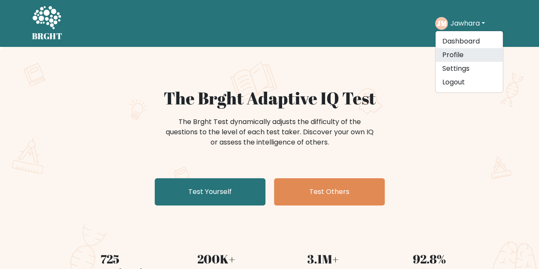
click at [456, 58] on link "Profile" at bounding box center [468, 55] width 67 height 14
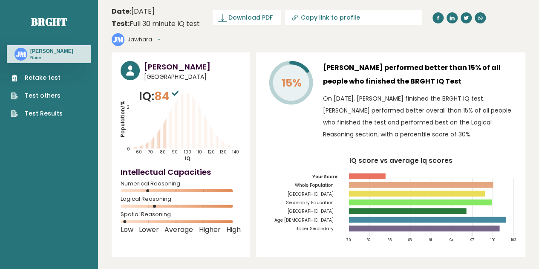
click at [160, 35] on button "Jawhara" at bounding box center [143, 39] width 33 height 9
click at [361, 20] on input "Copy link to profile" at bounding box center [359, 17] width 116 height 7
type input "https://brght.org/profile/jawhara-malik/?utm_source=share&utm_medium=copy&utm_c…"
click at [147, 42] on button "Jawhara" at bounding box center [143, 39] width 33 height 9
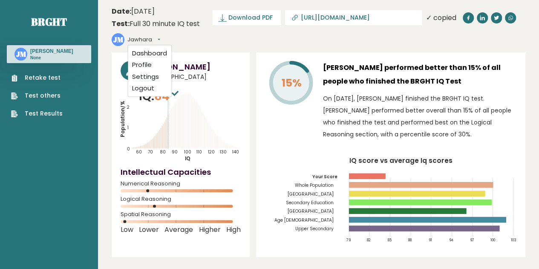
click at [194, 43] on header "Date: August 10, 2025 Test: Full 30 minute IQ test Download PDF Downloading... …" at bounding box center [319, 26] width 414 height 44
click at [491, 80] on h3 "Jawhara Malik performed better than 15% of all people who finished the BRGHT IQ…" at bounding box center [419, 74] width 193 height 27
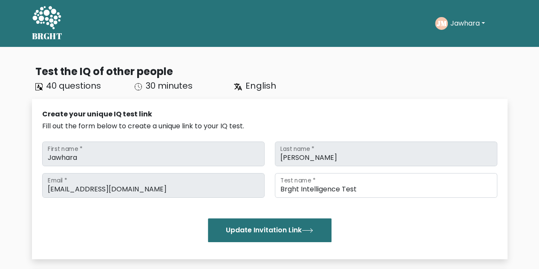
click at [445, 26] on text "JM" at bounding box center [441, 23] width 10 height 10
click at [457, 23] on button "Jawhara" at bounding box center [468, 23] width 40 height 11
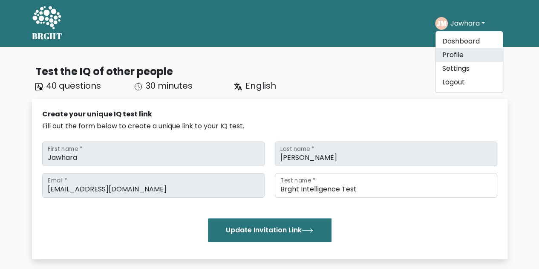
click at [455, 52] on link "Profile" at bounding box center [468, 55] width 67 height 14
